Goal: Navigation & Orientation: Find specific page/section

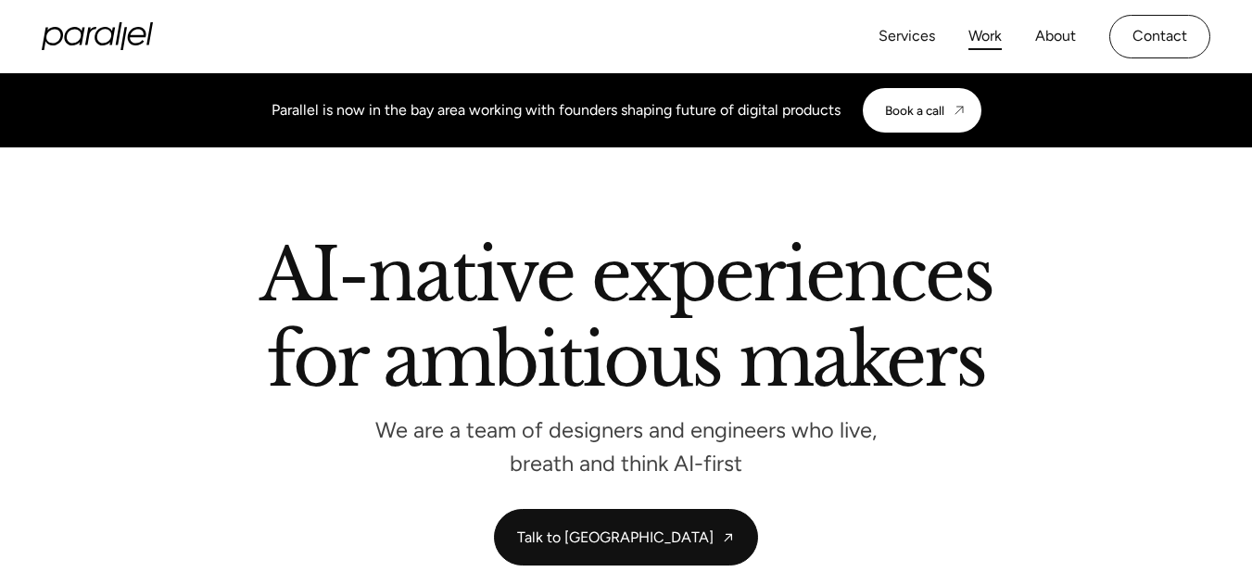
click at [979, 35] on link "Work" at bounding box center [985, 36] width 33 height 27
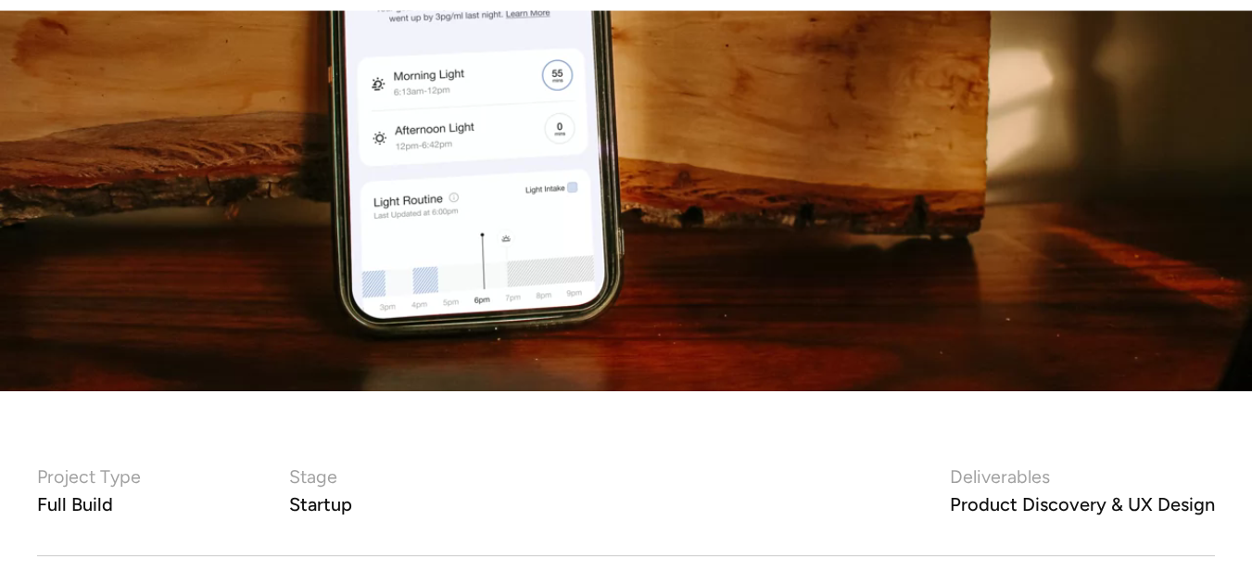
scroll to position [927, 0]
